Goal: Task Accomplishment & Management: Complete application form

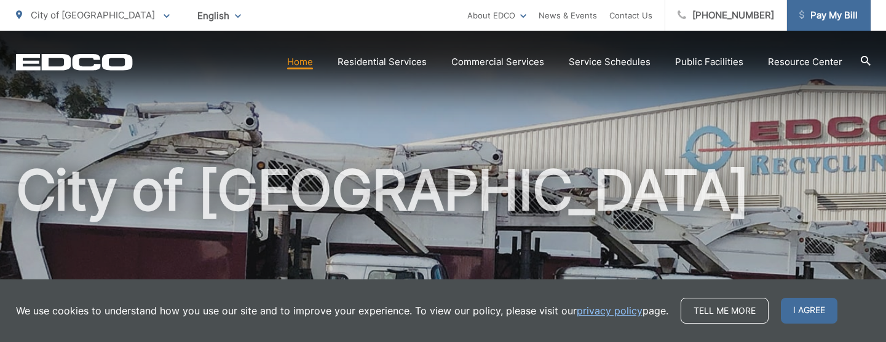
click at [814, 20] on span "Pay My Bill" at bounding box center [828, 15] width 58 height 15
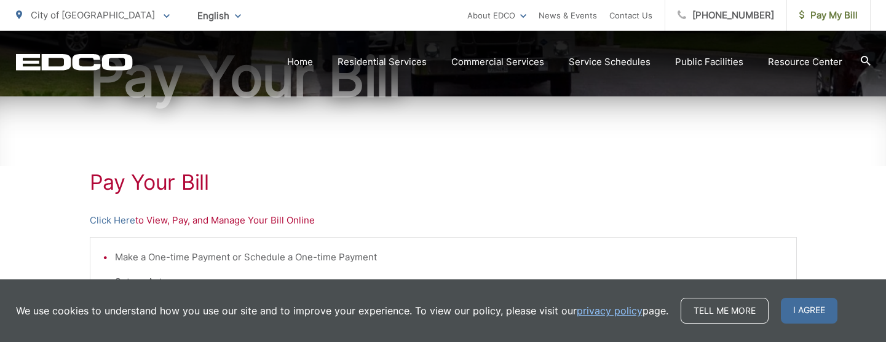
scroll to position [184, 0]
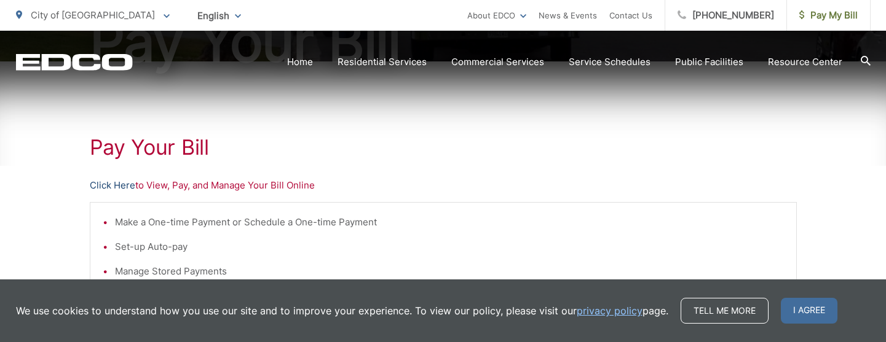
click at [116, 185] on link "Click Here" at bounding box center [112, 185] width 45 height 15
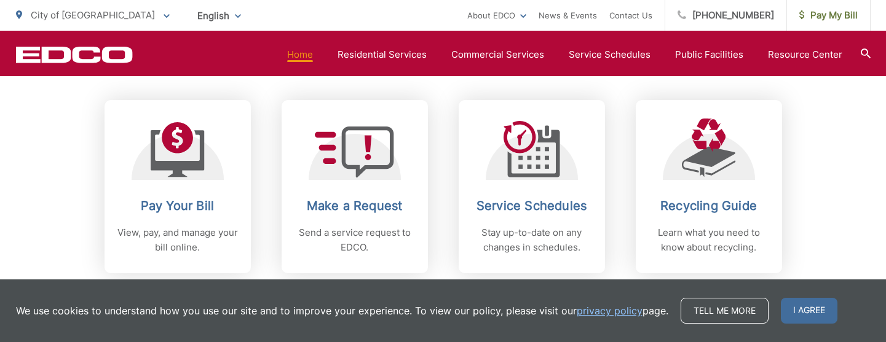
scroll to position [553, 0]
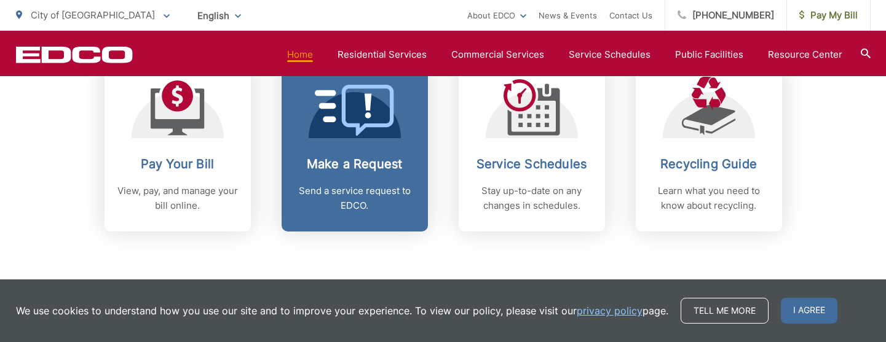
click at [384, 157] on h2 "Make a Request" at bounding box center [355, 164] width 122 height 15
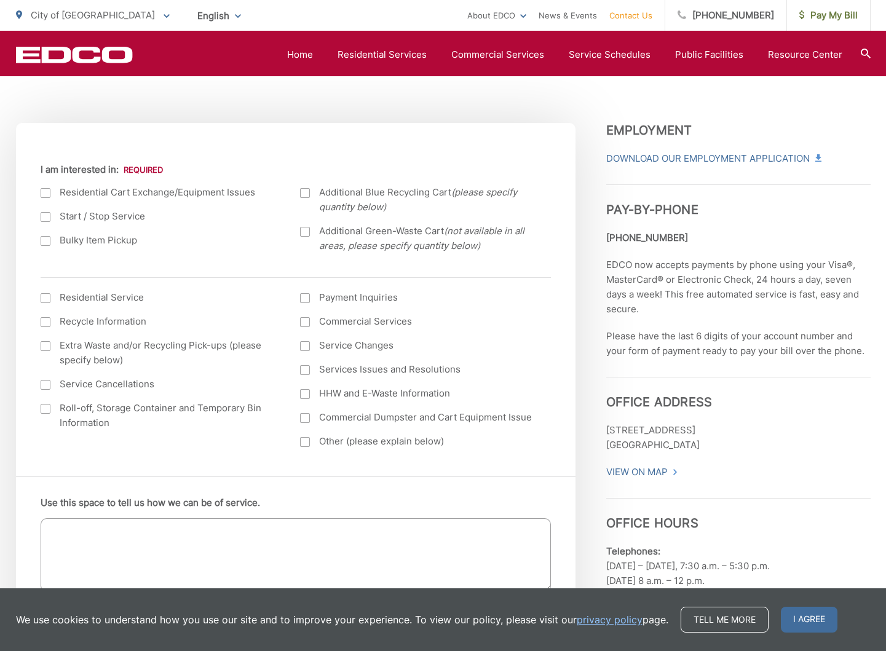
scroll to position [369, 0]
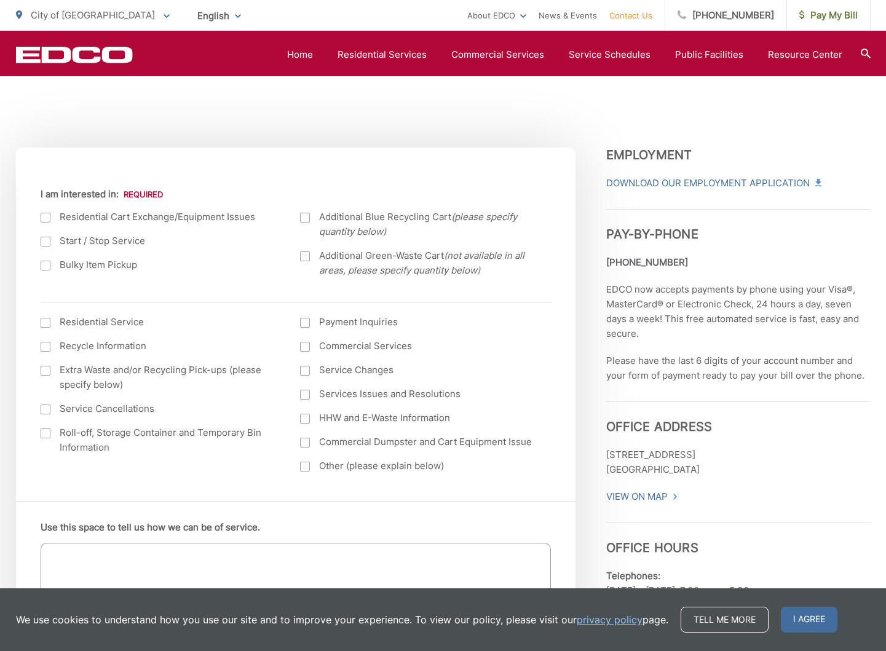
click at [47, 242] on div at bounding box center [46, 242] width 10 height 10
click at [0, 0] on input "Start / Stop Service" at bounding box center [0, 0] width 0 height 0
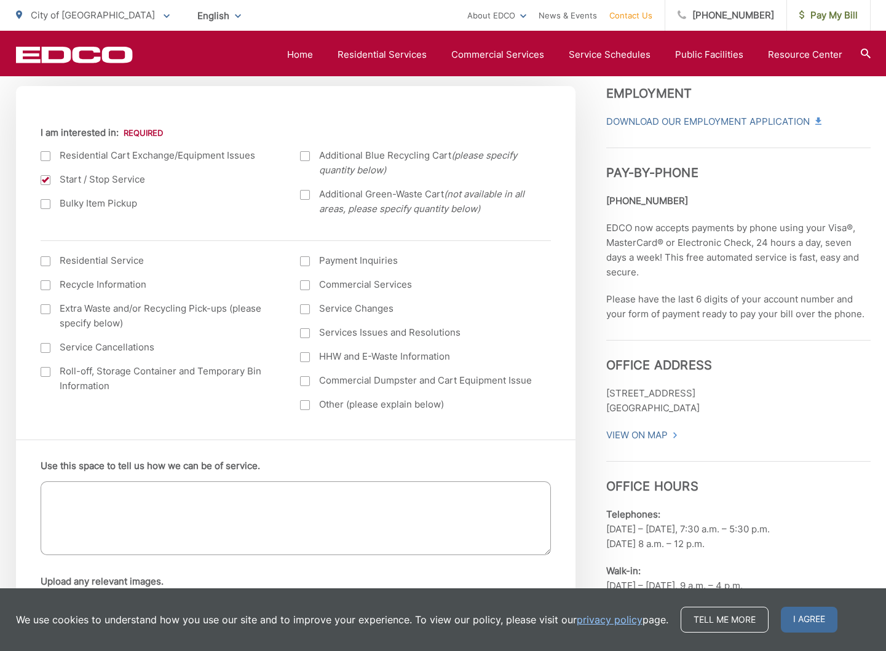
click at [112, 261] on label "Residential Service" at bounding box center [158, 260] width 235 height 15
click at [0, 0] on input "I am interested in: (continued) *" at bounding box center [0, 0] width 0 height 0
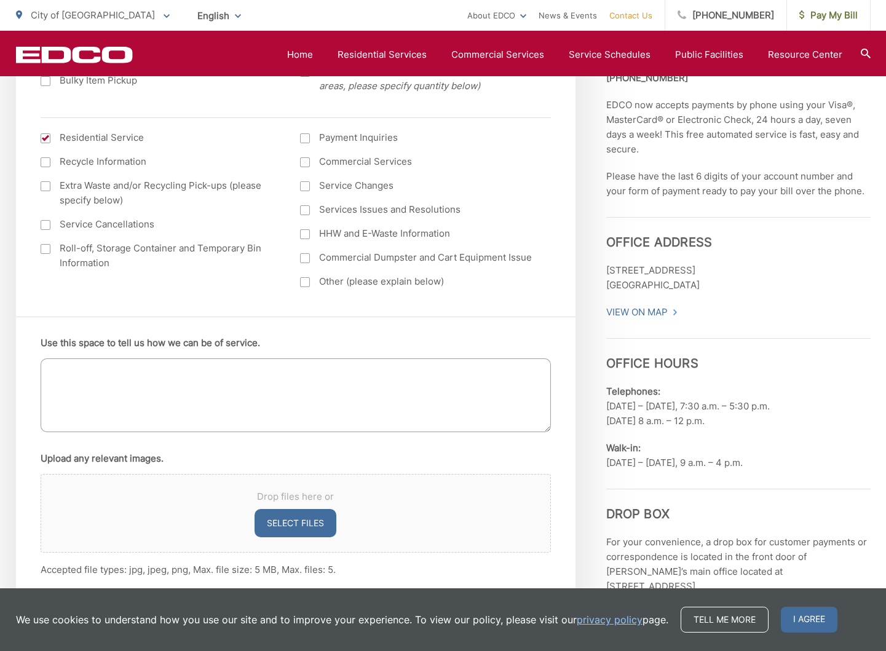
click at [157, 342] on textarea "Use this space to tell us how we can be of service." at bounding box center [296, 395] width 510 height 74
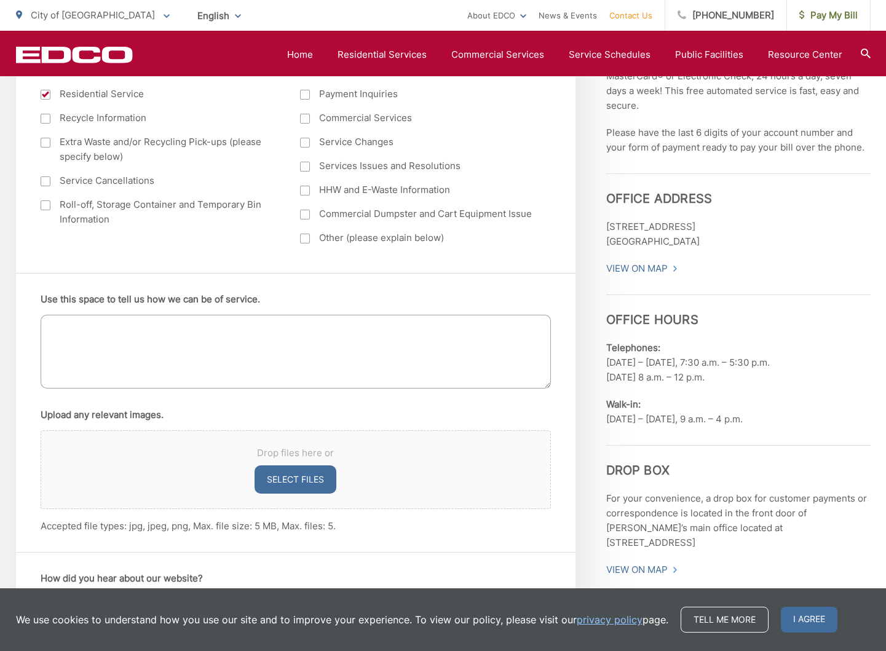
scroll to position [615, 0]
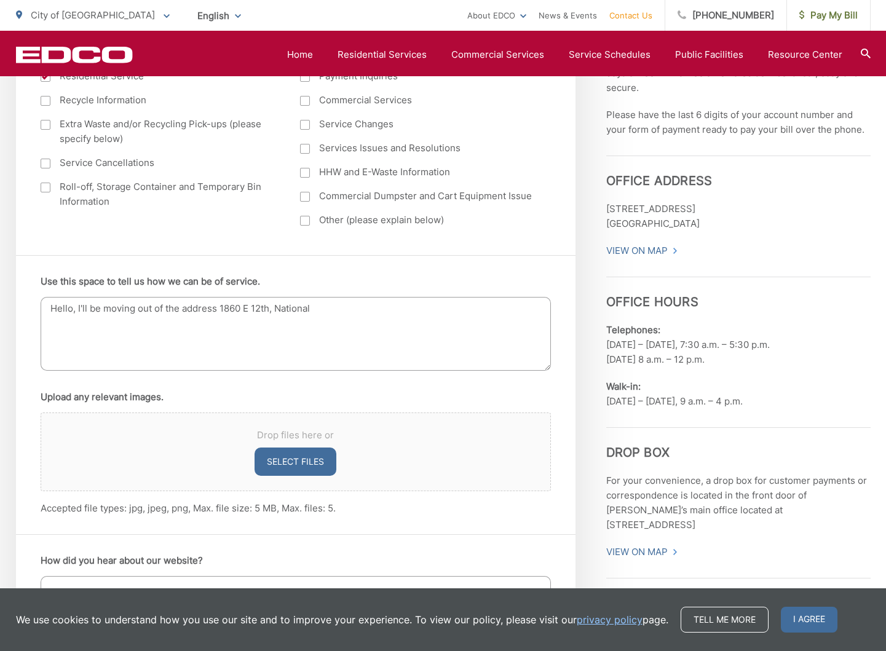
type textarea "Hello, I'll be moving out of the address 1860 E 12th, National"
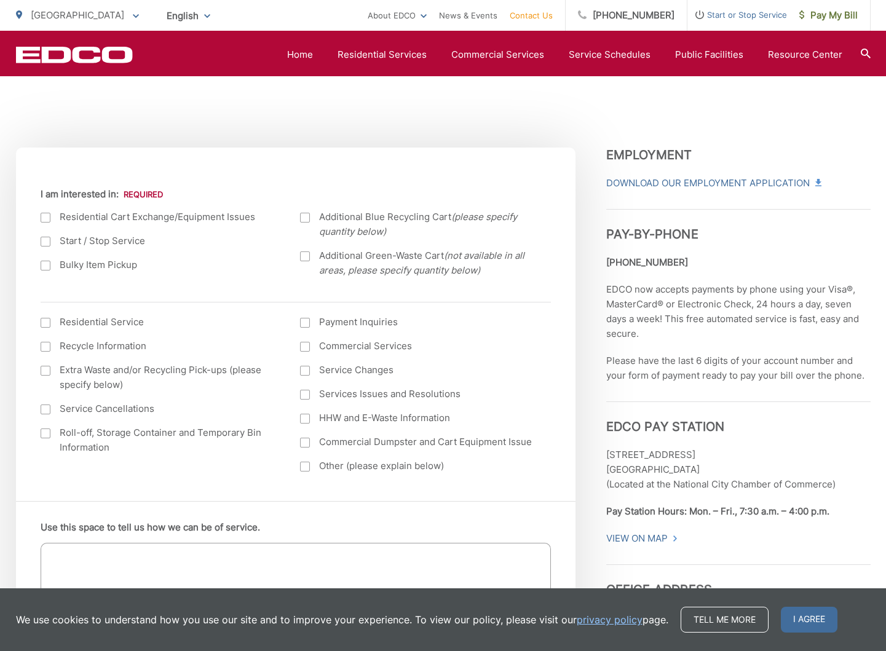
click at [47, 237] on div at bounding box center [46, 242] width 10 height 10
click at [0, 0] on input "Start / Stop Service" at bounding box center [0, 0] width 0 height 0
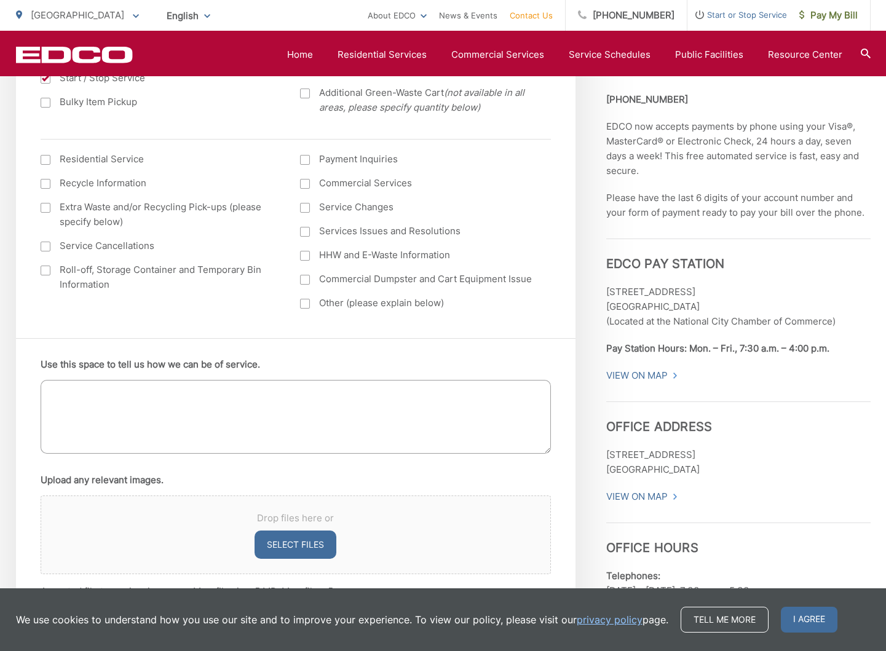
scroll to position [553, 0]
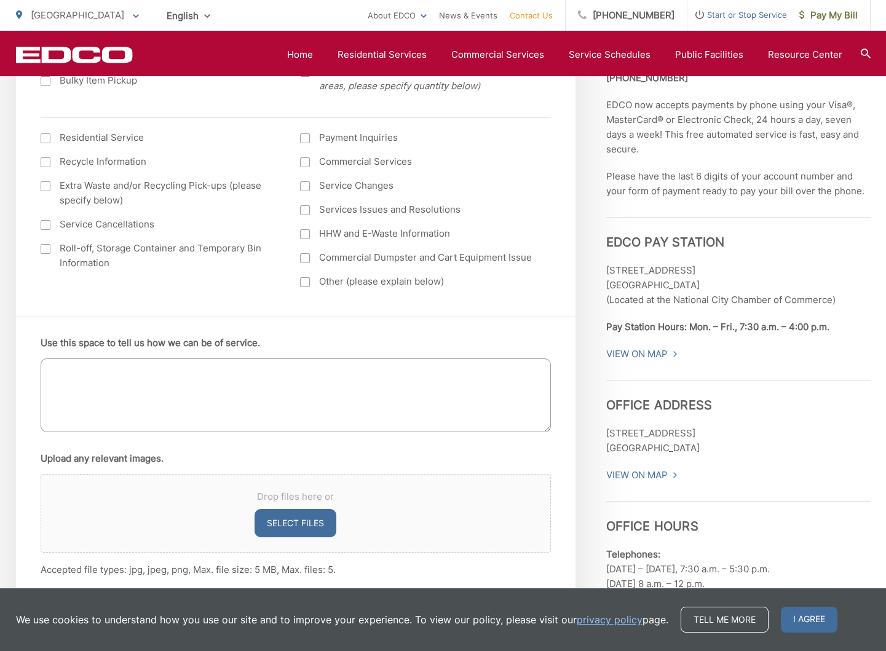
click at [108, 372] on textarea "Use this space to tell us how we can be of service." at bounding box center [296, 395] width 510 height 74
click at [46, 142] on div at bounding box center [46, 138] width 10 height 10
click at [0, 0] on input "I am interested in: (continued) *" at bounding box center [0, 0] width 0 height 0
click at [92, 387] on textarea "Use this space to tell us how we can be of service." at bounding box center [296, 395] width 510 height 74
drag, startPoint x: 288, startPoint y: 369, endPoint x: 165, endPoint y: 371, distance: 122.9
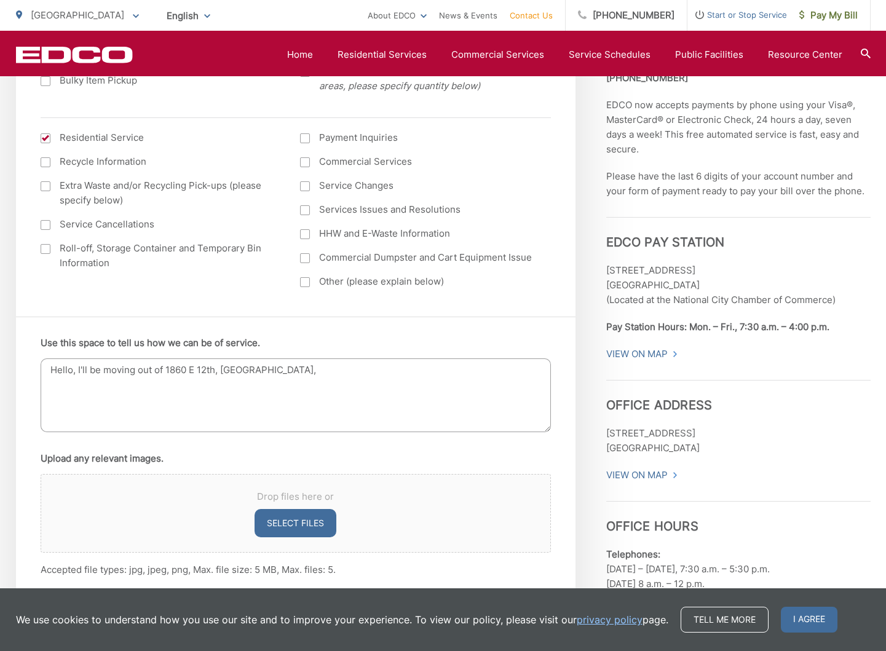
click at [165, 371] on textarea "Hello, I'll be moving out of 1860 E 12th, [GEOGRAPHIC_DATA]," at bounding box center [296, 395] width 510 height 74
paste textarea "[GEOGRAPHIC_DATA]"
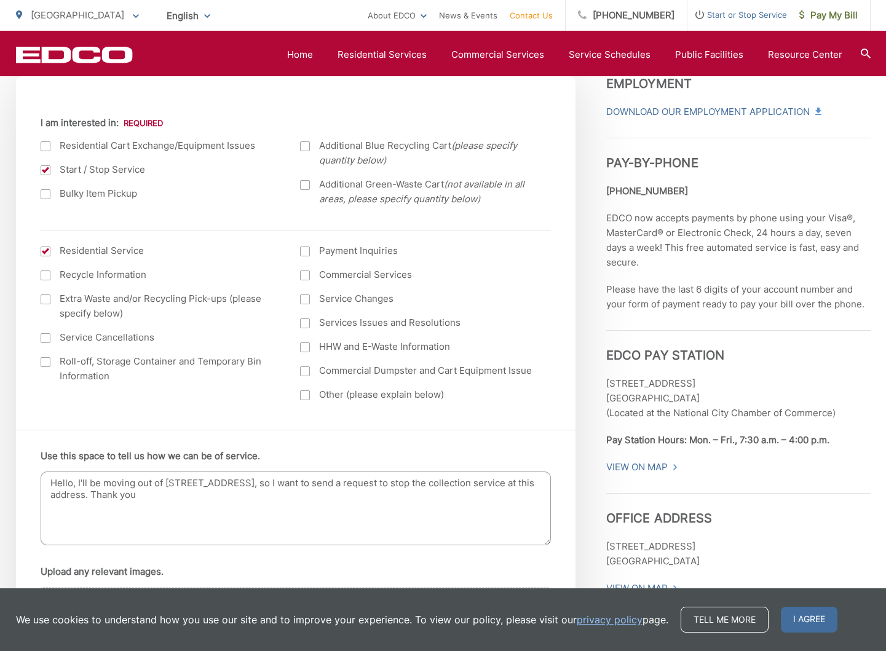
scroll to position [369, 0]
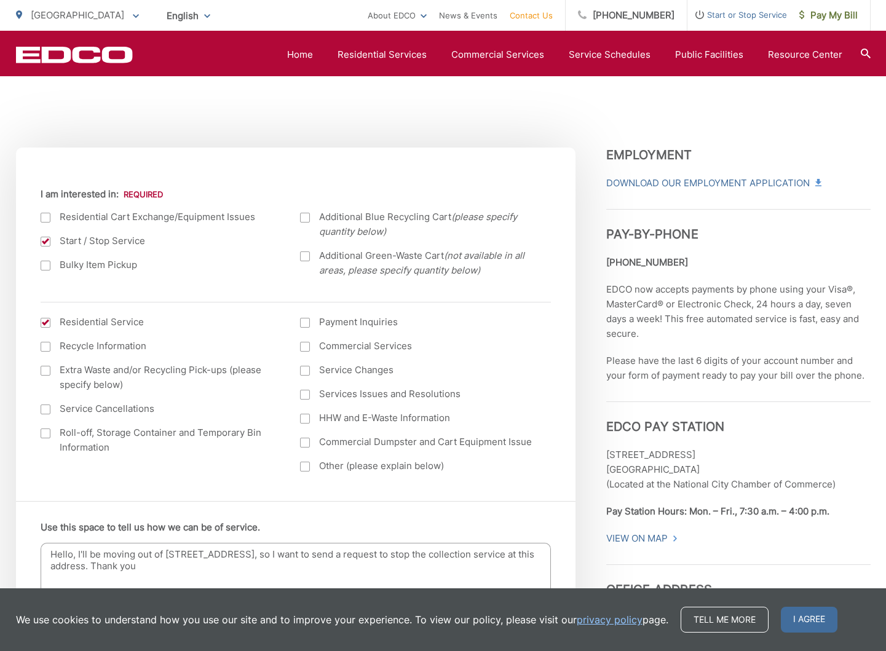
click at [343, 558] on textarea "Hello, I'll be moving out of [STREET_ADDRESS], so I want to send a request to s…" at bounding box center [296, 580] width 510 height 74
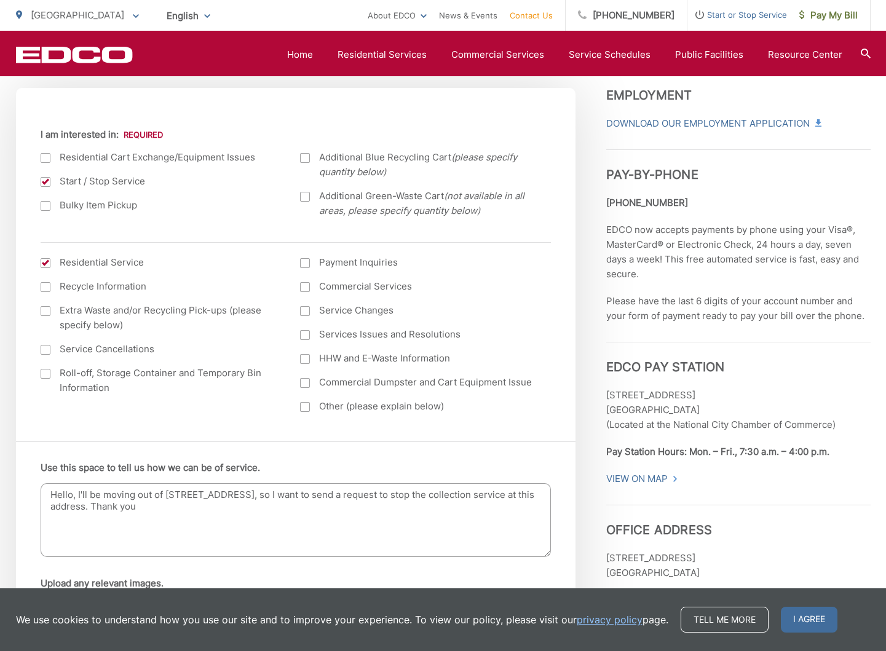
scroll to position [430, 0]
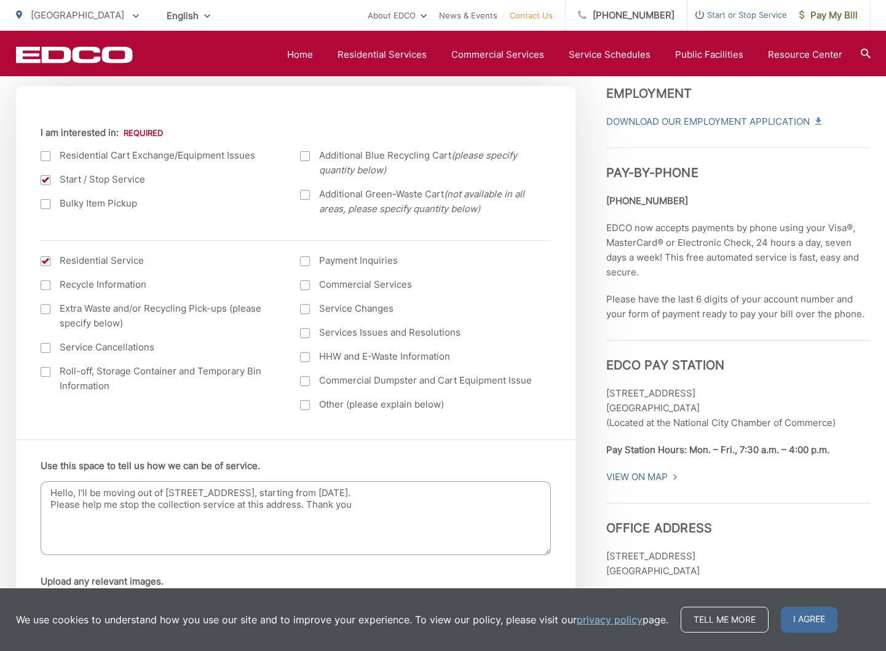
click at [307, 503] on textarea "Hello, I'll be moving out of [STREET_ADDRESS], starting from [DATE]. Please hel…" at bounding box center [296, 518] width 510 height 74
click at [77, 492] on textarea "Hello, I'll be moving out of [STREET_ADDRESS], starting from [DATE]. Please hel…" at bounding box center [296, 518] width 510 height 74
click at [304, 502] on textarea "Hello, I'm a tenant, and I'll be moving out of [STREET_ADDRESS], starting from …" at bounding box center [296, 518] width 510 height 74
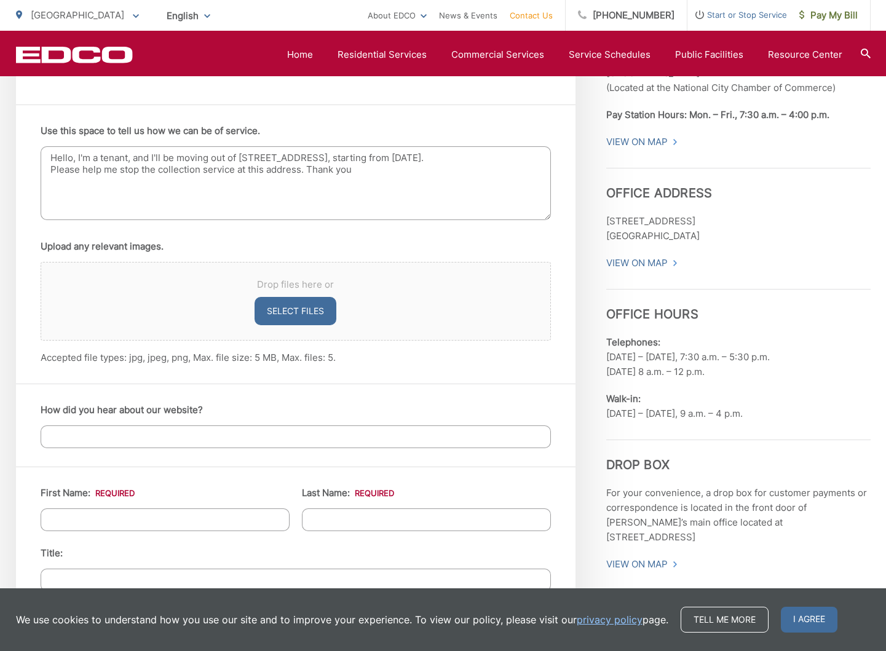
scroll to position [799, 0]
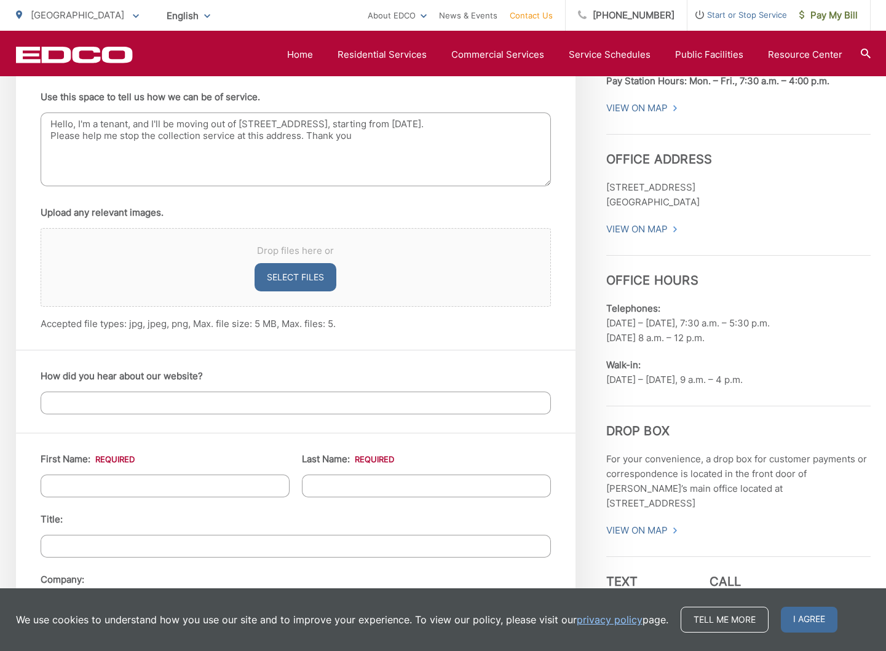
type textarea "Hello, I'm a tenant, and I'll be moving out of [STREET_ADDRESS], starting from …"
click at [149, 408] on input "How did you hear about our website?" at bounding box center [296, 402] width 510 height 23
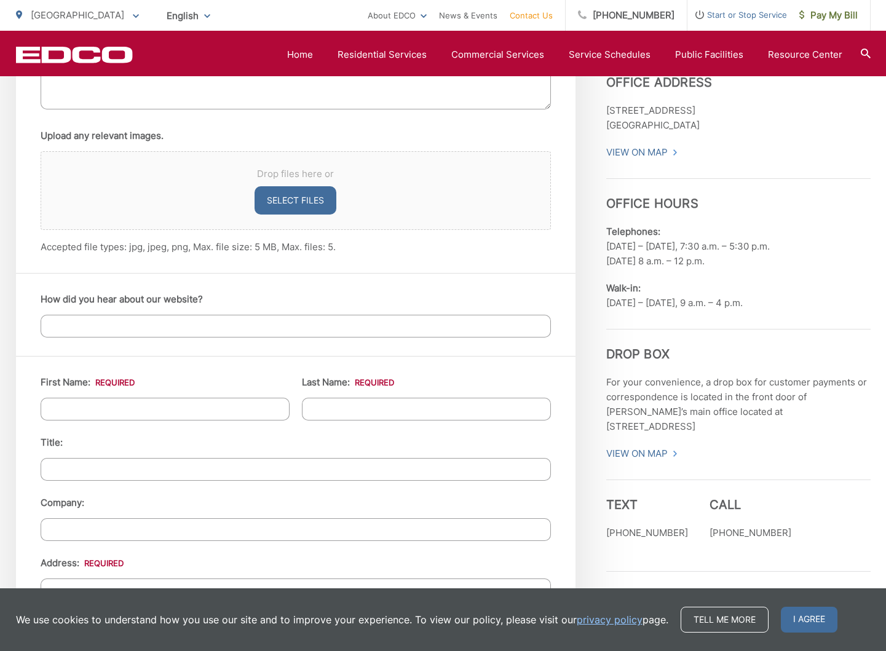
scroll to position [922, 0]
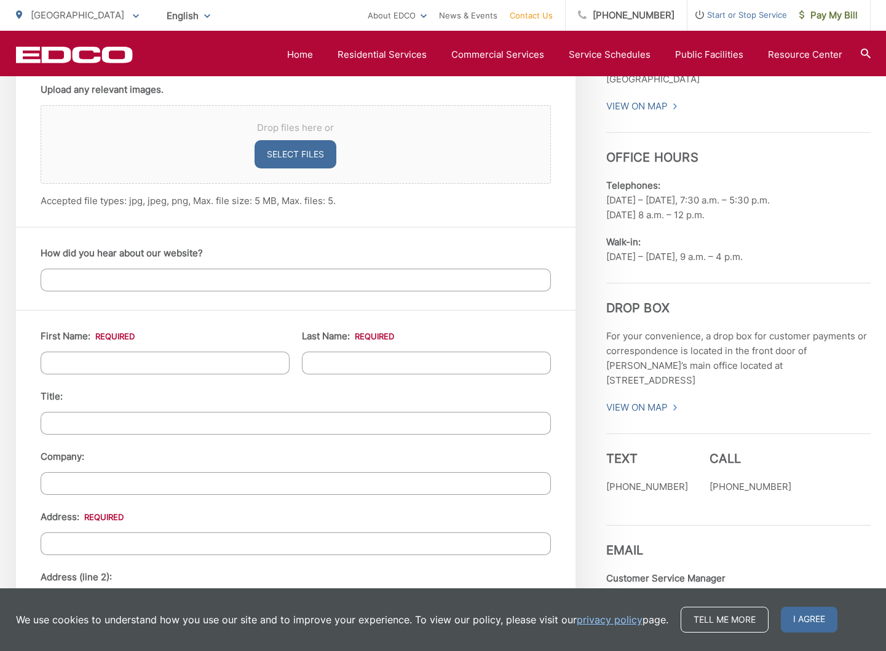
click at [134, 365] on input "First Name: *" at bounding box center [165, 363] width 249 height 23
type input "[PERSON_NAME]"
click at [350, 363] on input "Last Name: *" at bounding box center [426, 363] width 249 height 23
type input "[PERSON_NAME]"
click at [224, 384] on ul "First Name: * [PERSON_NAME] Last Name: * [PERSON_NAME] Title: Company: Address:…" at bounding box center [296, 619] width 510 height 580
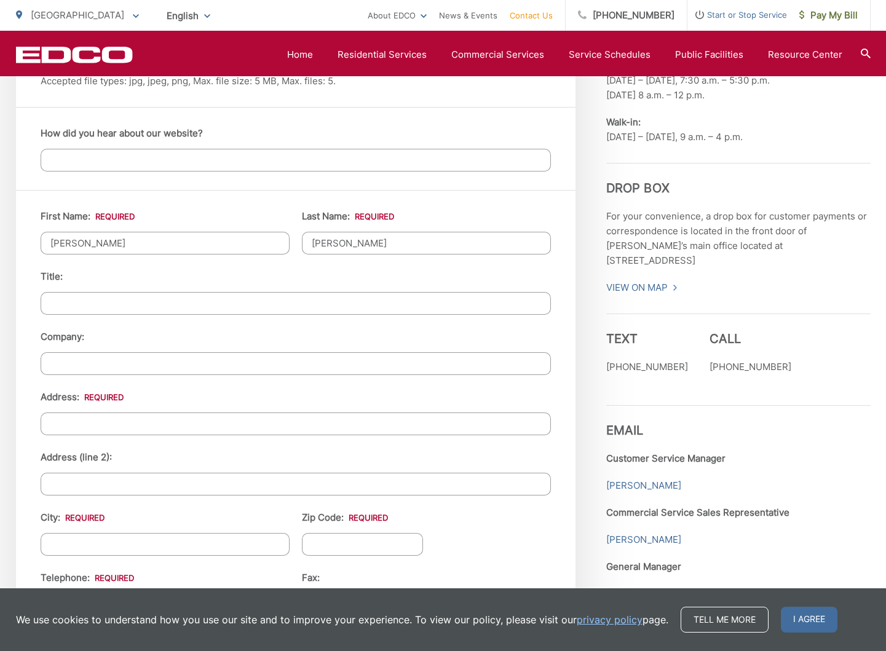
scroll to position [1045, 0]
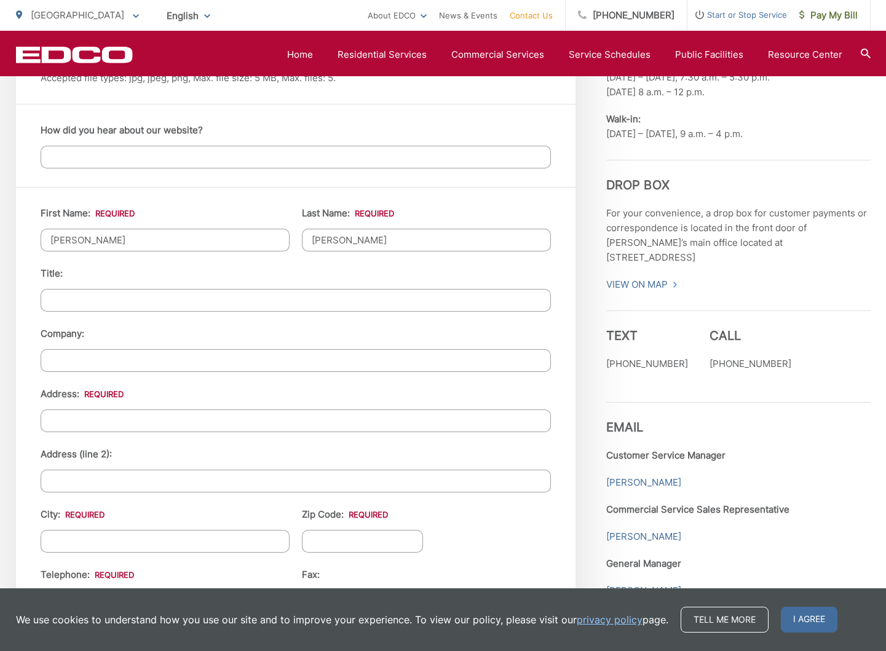
click at [128, 422] on input "Address: *" at bounding box center [296, 420] width 510 height 23
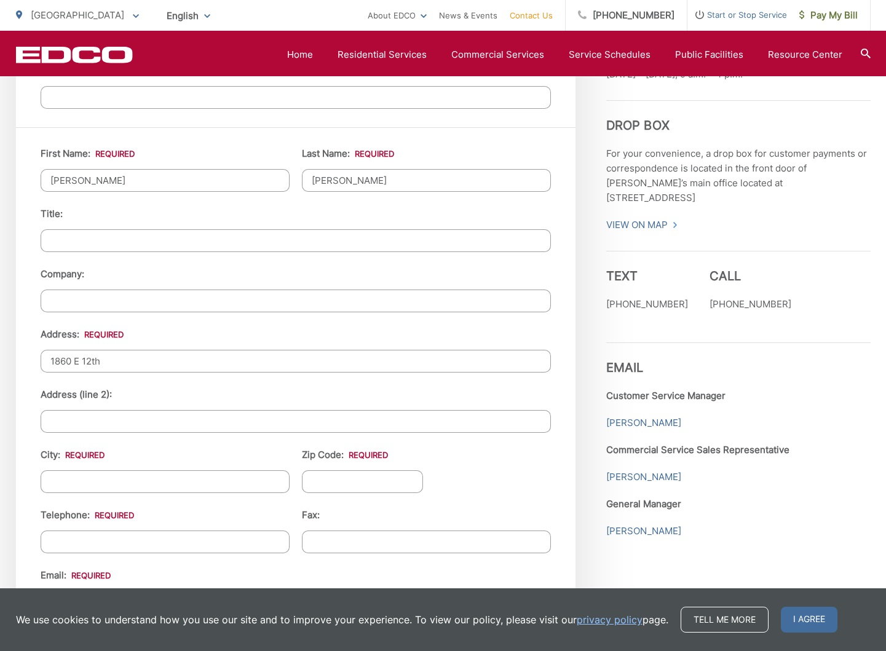
scroll to position [1106, 0]
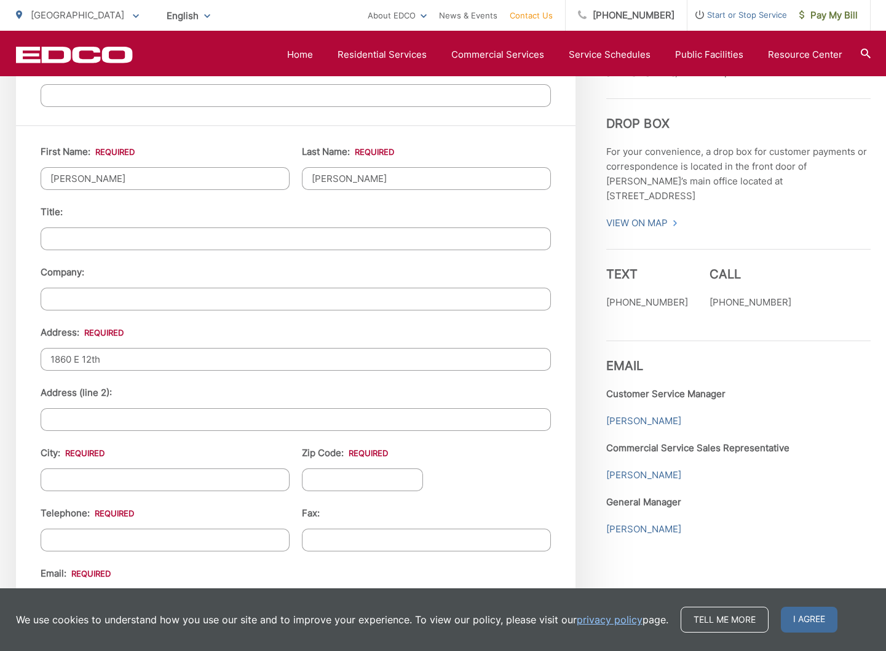
type input "1860 E 12th"
click at [103, 484] on input "City: *" at bounding box center [165, 479] width 249 height 23
type input "[GEOGRAPHIC_DATA]"
click at [355, 476] on input "Zip Code: *" at bounding box center [363, 479] width 122 height 23
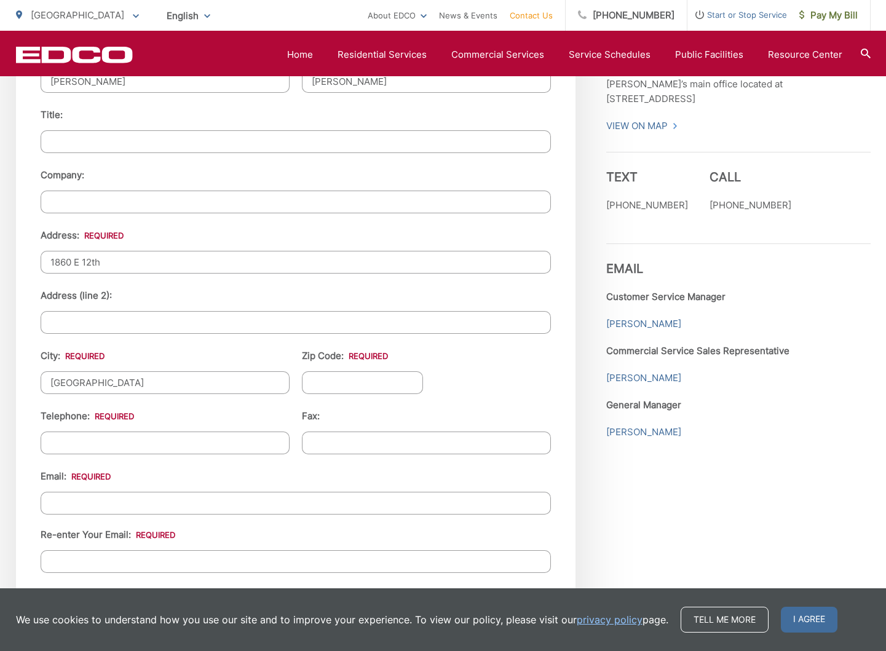
scroll to position [1229, 0]
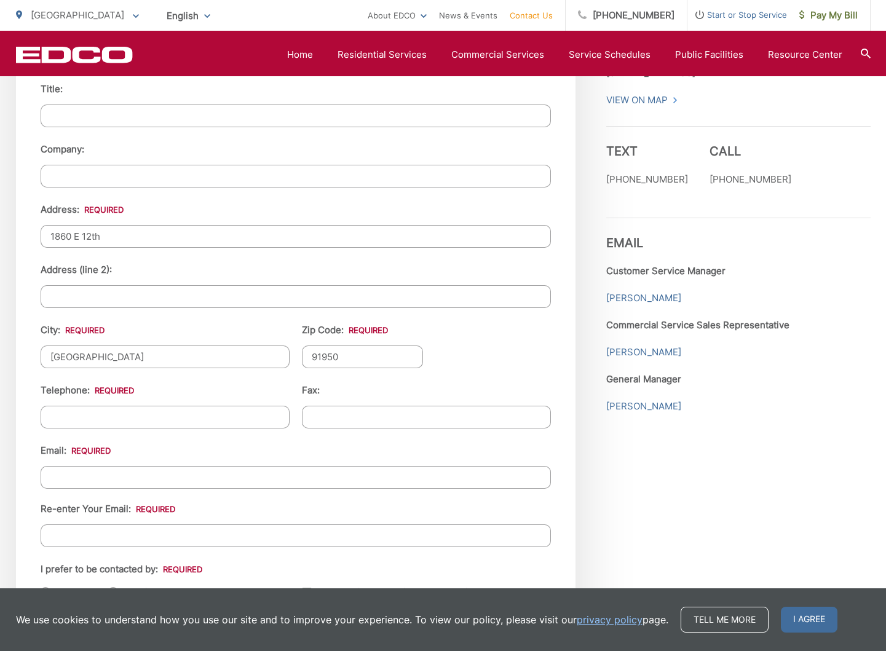
type input "91950"
click at [202, 411] on input "(___) ___-____" at bounding box center [165, 417] width 249 height 23
click at [52, 417] on input "(___) ___-____" at bounding box center [165, 417] width 249 height 23
click at [55, 419] on input "(___) ___-____" at bounding box center [165, 417] width 249 height 23
type input "[PHONE_NUMBER]"
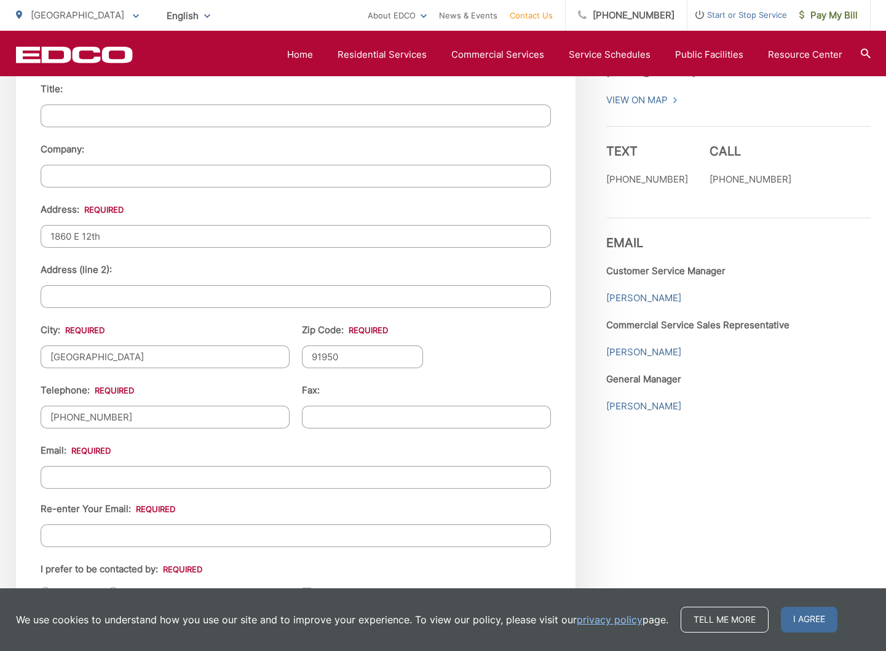
click at [262, 453] on div "Email: Re-enter Your Email:" at bounding box center [296, 495] width 510 height 104
click at [205, 477] on input "Email *" at bounding box center [296, 477] width 510 height 23
type input "[EMAIL_ADDRESS][DOMAIN_NAME]"
click at [161, 537] on input "Re-enter Your Email:" at bounding box center [296, 535] width 510 height 23
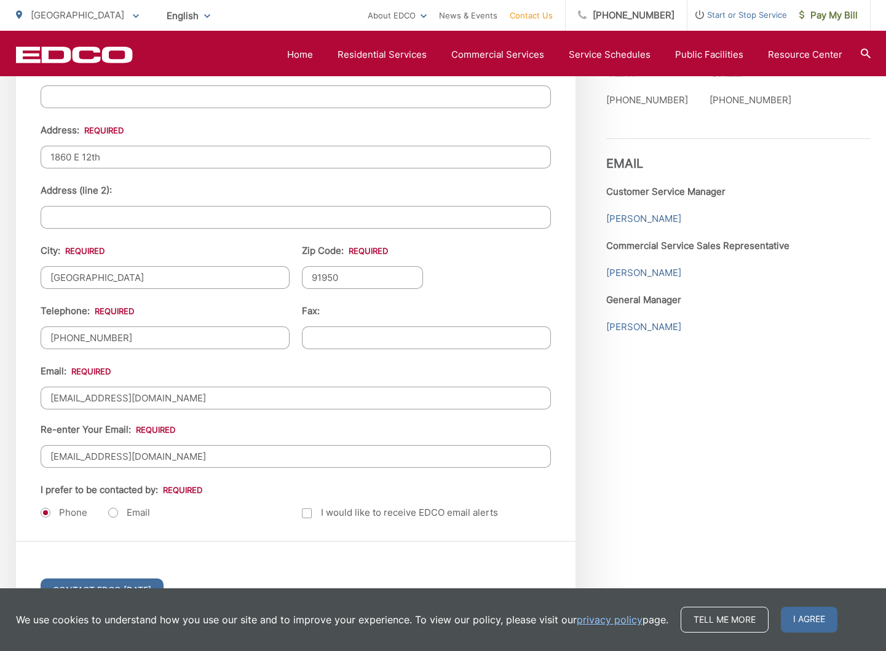
scroll to position [1352, 0]
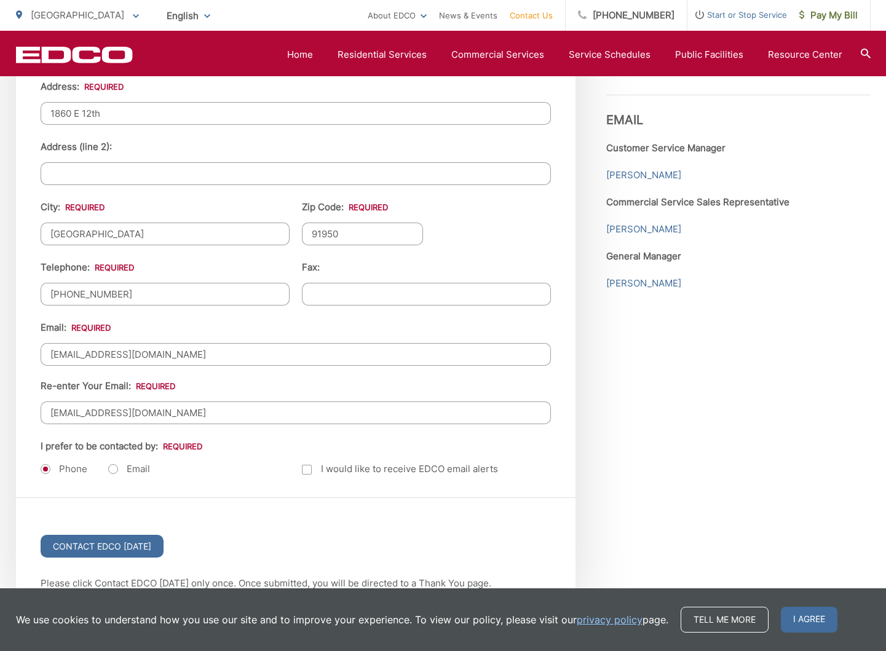
type input "[EMAIL_ADDRESS][DOMAIN_NAME]"
click at [245, 487] on div "First Name: * [PERSON_NAME] Last Name: * [PERSON_NAME] Title: Company: Address:…" at bounding box center [295, 189] width 559 height 618
click at [114, 468] on label "Email" at bounding box center [129, 469] width 42 height 12
radio input "true"
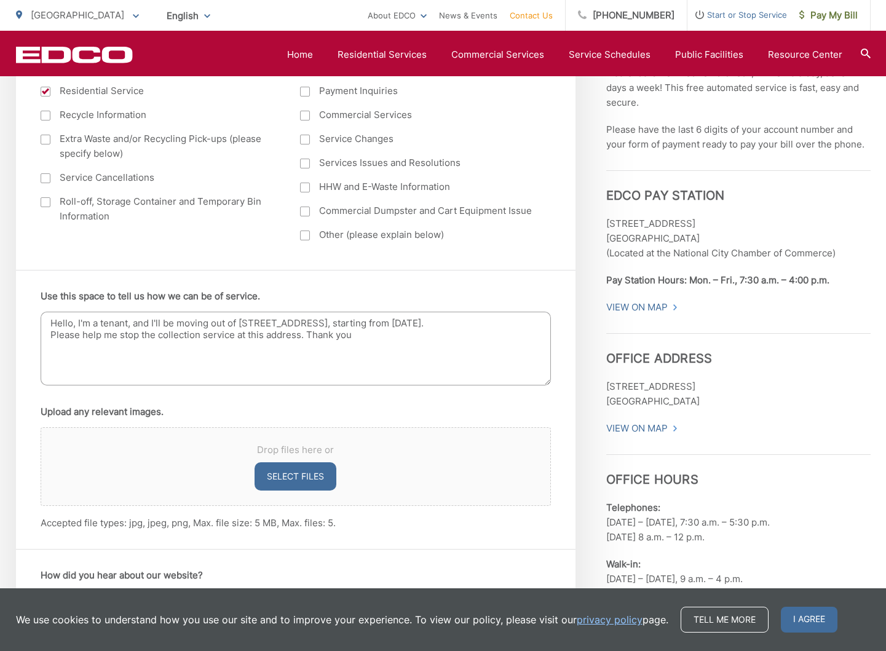
scroll to position [553, 0]
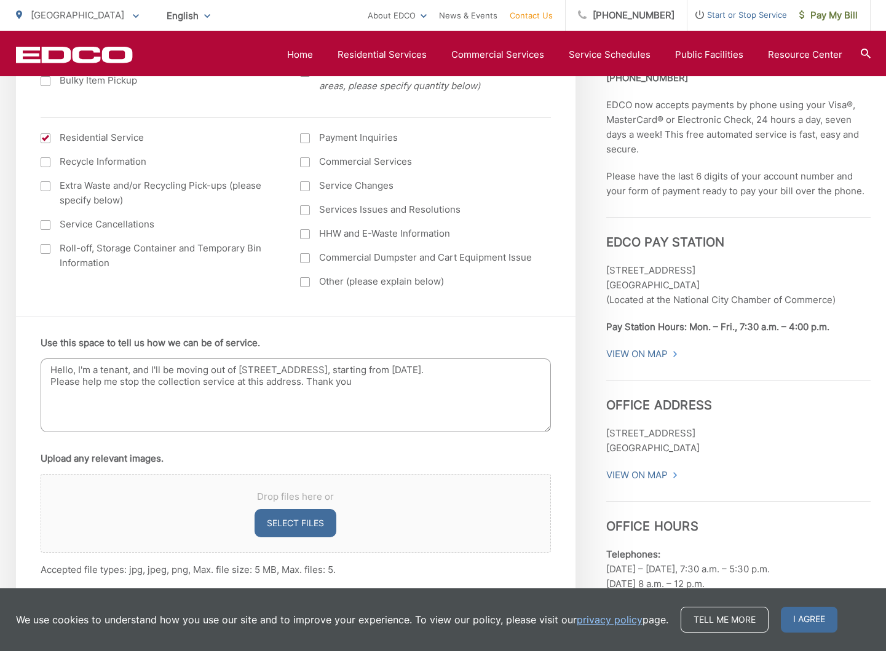
click at [301, 383] on textarea "Hello, I'm a tenant, and I'll be moving out of [STREET_ADDRESS], starting from …" at bounding box center [296, 395] width 510 height 74
click at [67, 395] on textarea "Hello, I'm a tenant, and I'll be moving out of [STREET_ADDRESS], starting from …" at bounding box center [296, 395] width 510 height 74
click at [71, 393] on textarea "Hello, I'm a tenant, and I'll be moving out of [STREET_ADDRESS], starting from …" at bounding box center [296, 395] width 510 height 74
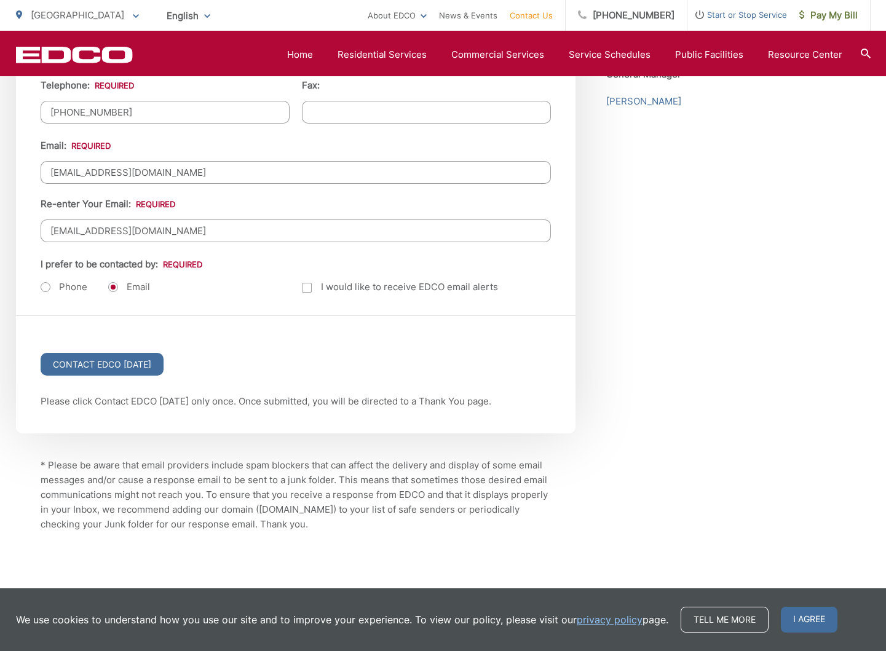
scroll to position [1536, 0]
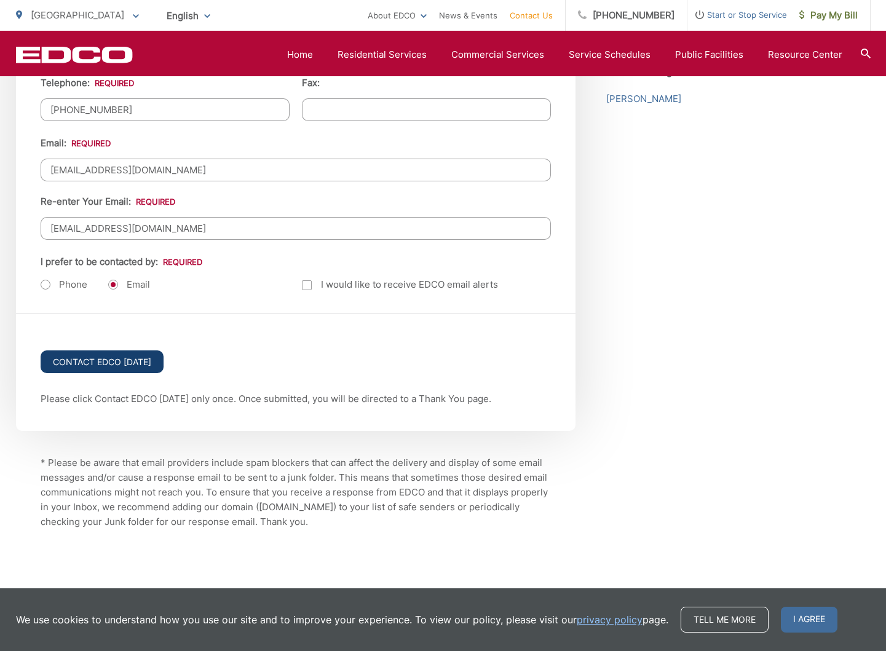
type textarea "Hello, I'm a tenant, and I'll be moving out of [STREET_ADDRESS], starting from …"
click at [107, 361] on input "Contact EDCO [DATE]" at bounding box center [102, 361] width 123 height 23
